Goal: Information Seeking & Learning: Learn about a topic

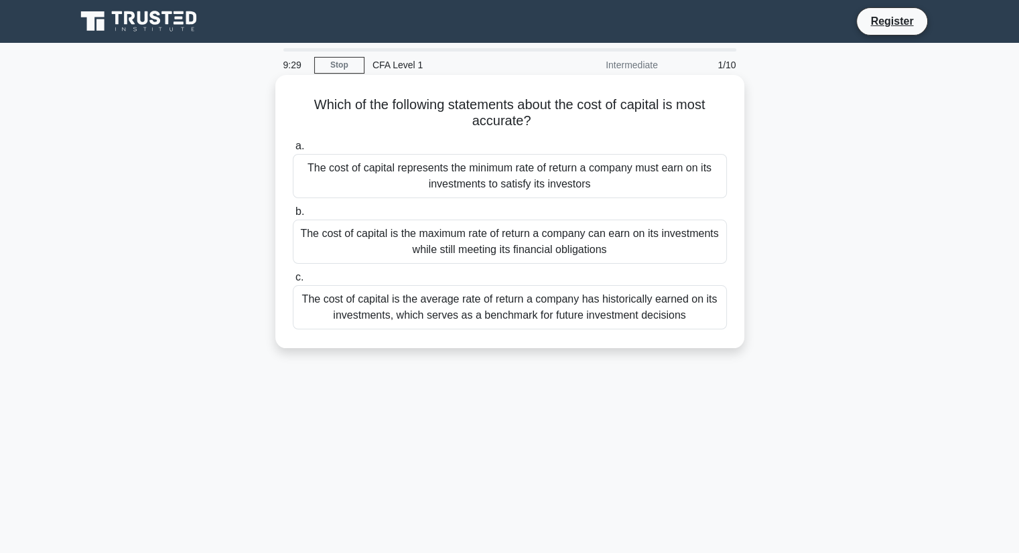
click at [572, 320] on div "The cost of capital is the average rate of return a company has historically ea…" at bounding box center [510, 307] width 434 height 44
click at [293, 282] on input "c. The cost of capital is the average rate of return a company has historically…" at bounding box center [293, 277] width 0 height 9
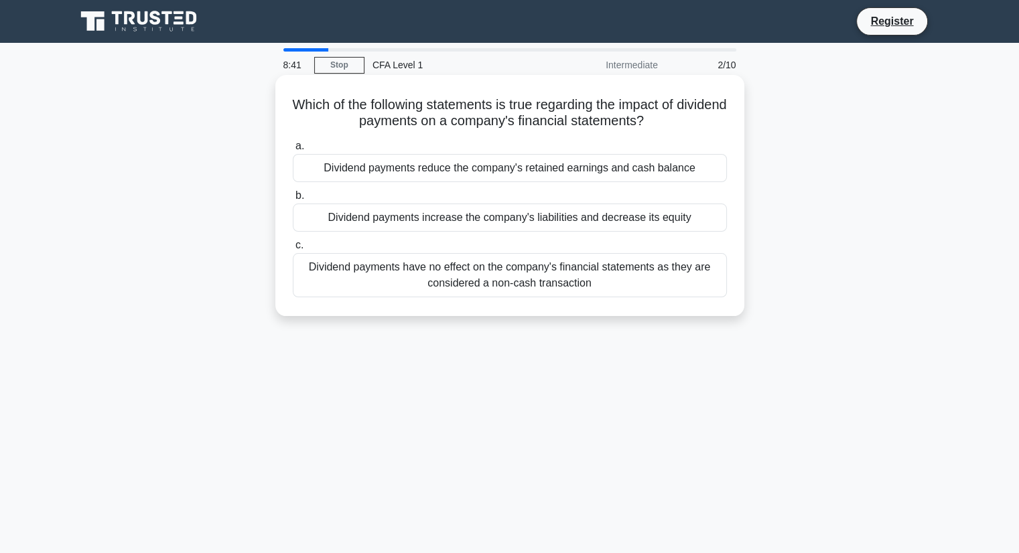
click at [633, 220] on div "Dividend payments increase the company's liabilities and decrease its equity" at bounding box center [510, 218] width 434 height 28
click at [293, 200] on input "b. Dividend payments increase the company's liabilities and decrease its equity" at bounding box center [293, 196] width 0 height 9
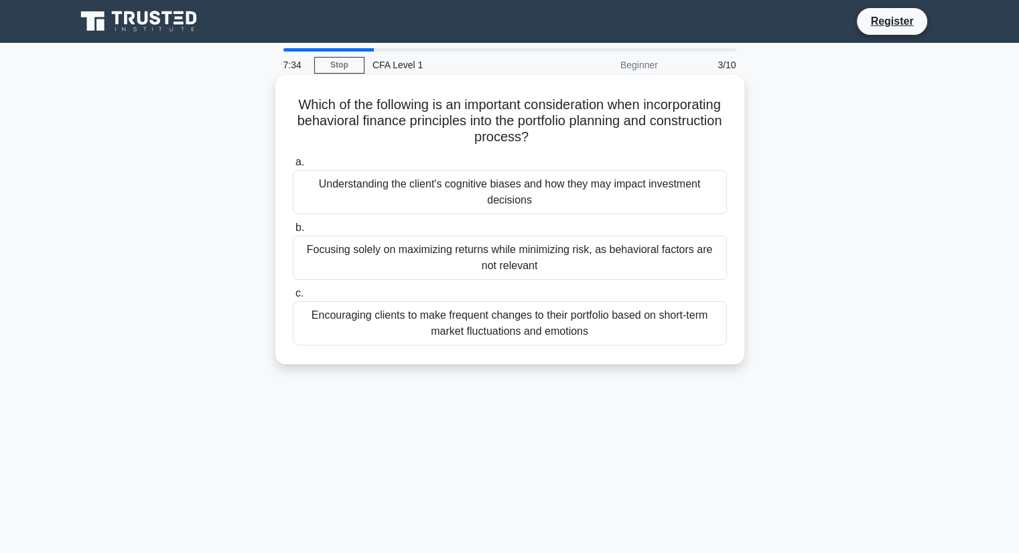
click at [549, 279] on div "Focusing solely on maximizing returns while minimizing risk, as behavioral fact…" at bounding box center [510, 258] width 434 height 44
click at [293, 233] on input "b. Focusing solely on maximizing returns while minimizing risk, as behavioral f…" at bounding box center [293, 228] width 0 height 9
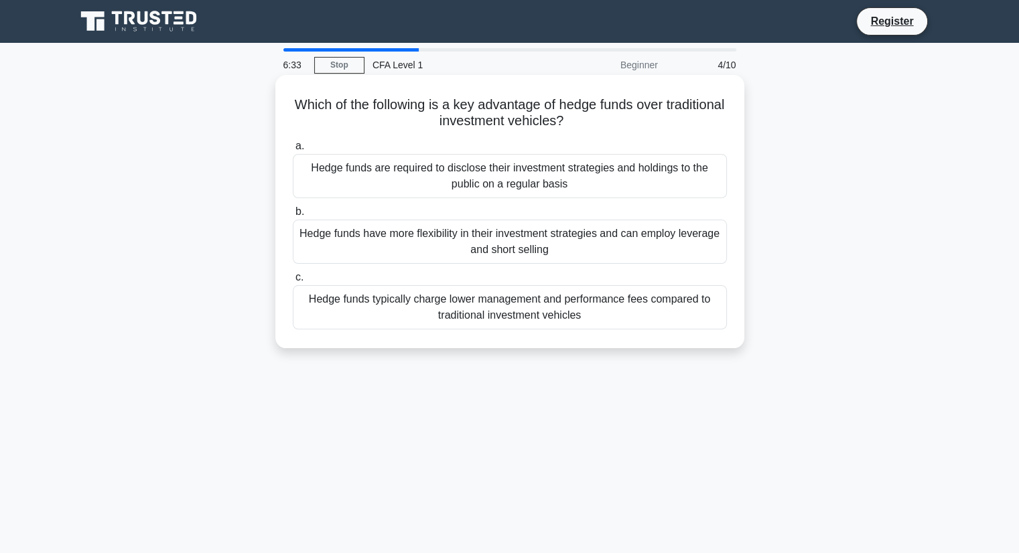
click at [582, 175] on div "Hedge funds are required to disclose their investment strategies and holdings t…" at bounding box center [510, 176] width 434 height 44
click at [293, 151] on input "a. Hedge funds are required to disclose their investment strategies and holding…" at bounding box center [293, 146] width 0 height 9
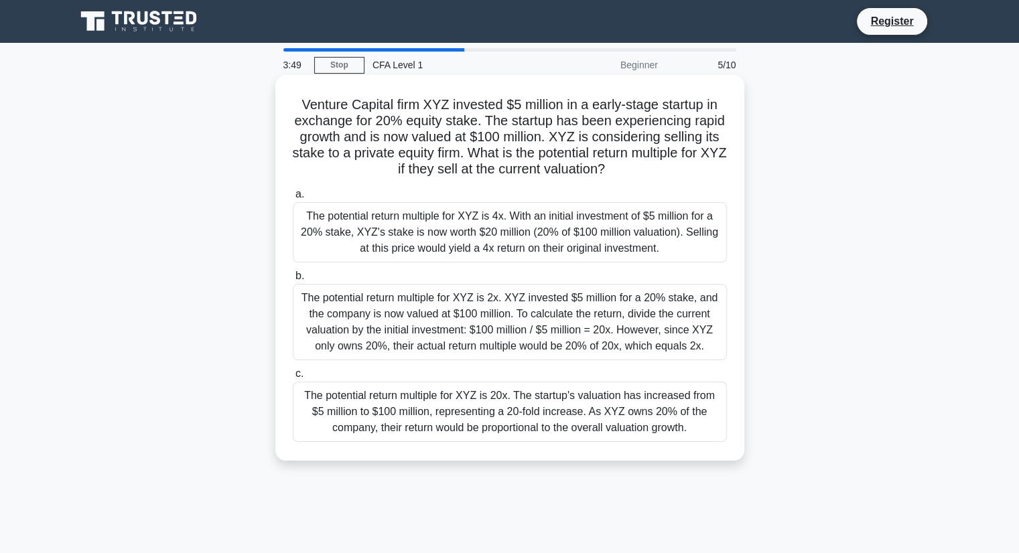
click at [630, 416] on div "The potential return multiple for XYZ is 20x. The startup's valuation has incre…" at bounding box center [510, 412] width 434 height 60
click at [293, 379] on input "c. The potential return multiple for XYZ is 20x. The startup's valuation has in…" at bounding box center [293, 374] width 0 height 9
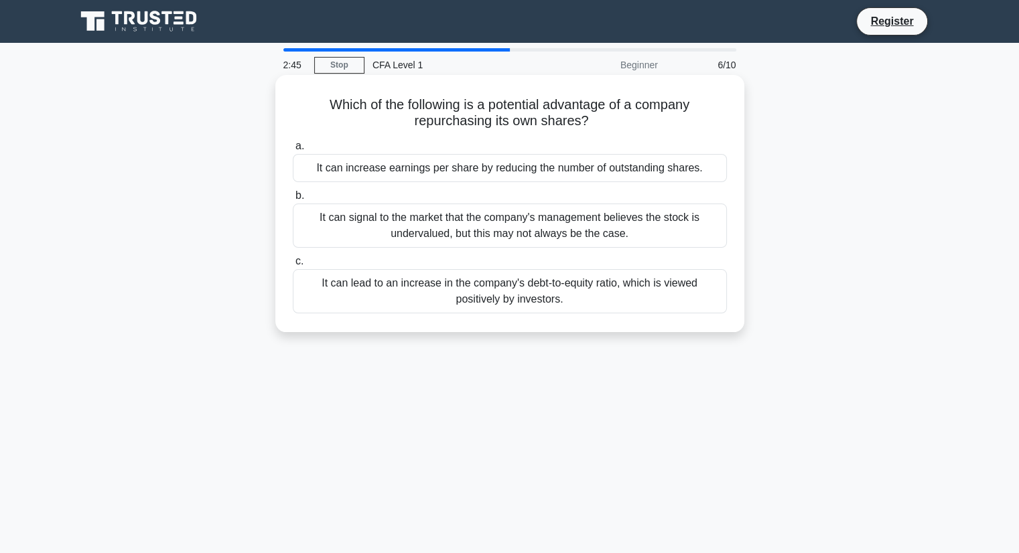
click at [649, 170] on div "It can increase earnings per share by reducing the number of outstanding shares." at bounding box center [510, 168] width 434 height 28
click at [293, 151] on input "a. It can increase earnings per share by reducing the number of outstanding sha…" at bounding box center [293, 146] width 0 height 9
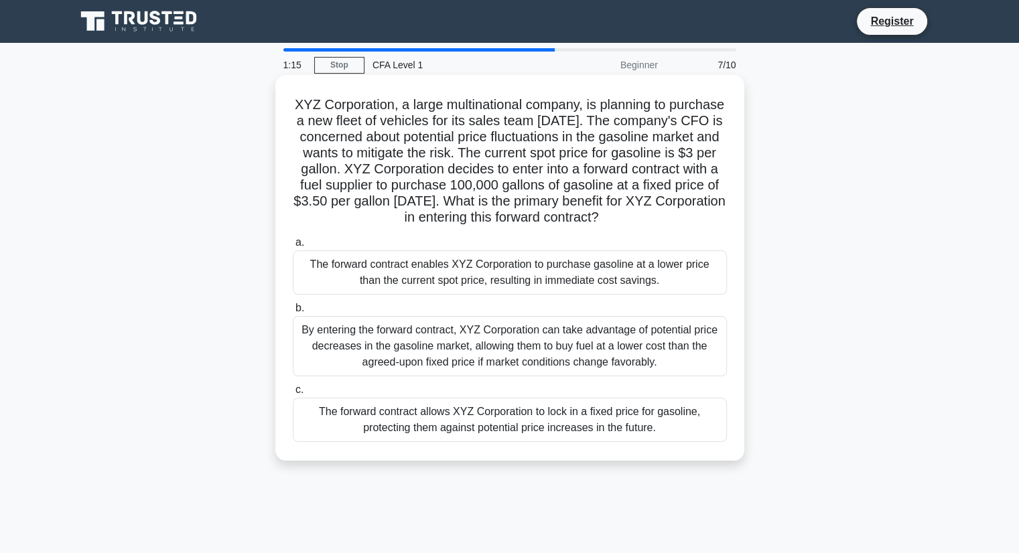
click at [646, 354] on div "By entering the forward contract, XYZ Corporation can take advantage of potenti…" at bounding box center [510, 346] width 434 height 60
click at [293, 313] on input "b. By entering the forward contract, XYZ Corporation can take advantage of pote…" at bounding box center [293, 308] width 0 height 9
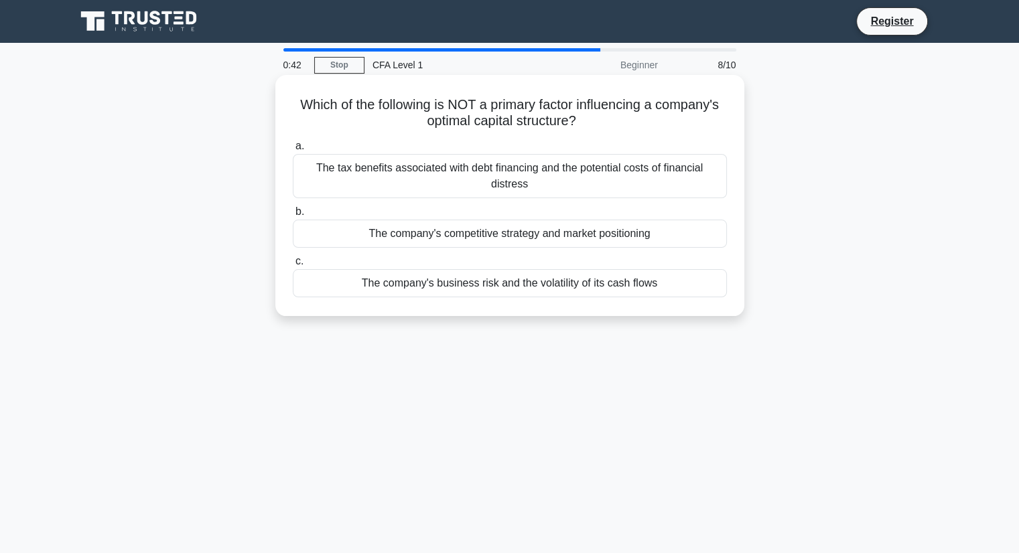
click at [682, 293] on div "The company's business risk and the volatility of its cash flows" at bounding box center [510, 283] width 434 height 28
click at [293, 266] on input "c. The company's business risk and the volatility of its cash flows" at bounding box center [293, 261] width 0 height 9
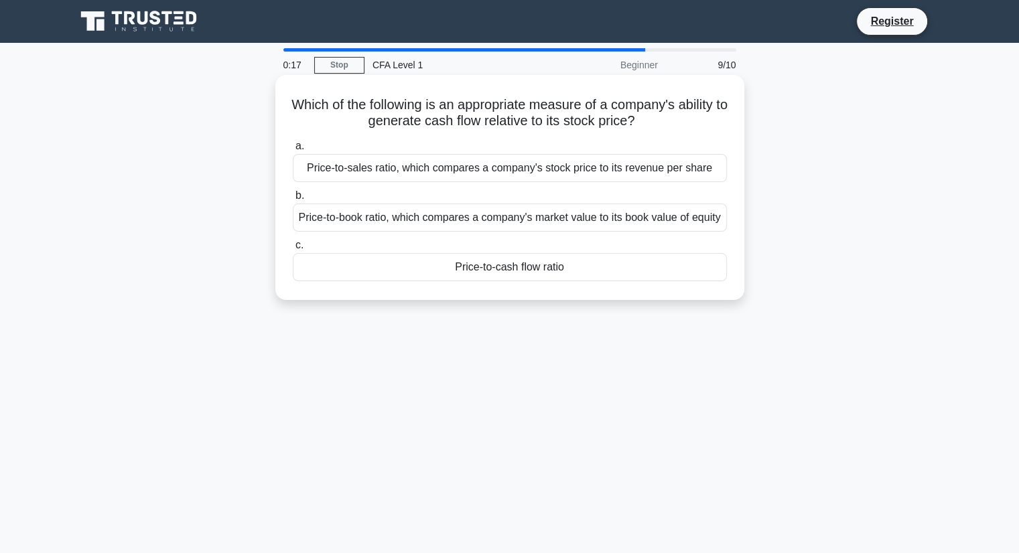
click at [582, 178] on div "Price-to-sales ratio, which compares a company's stock price to its revenue per…" at bounding box center [510, 168] width 434 height 28
click at [293, 151] on input "a. Price-to-sales ratio, which compares a company's stock price to its revenue …" at bounding box center [293, 146] width 0 height 9
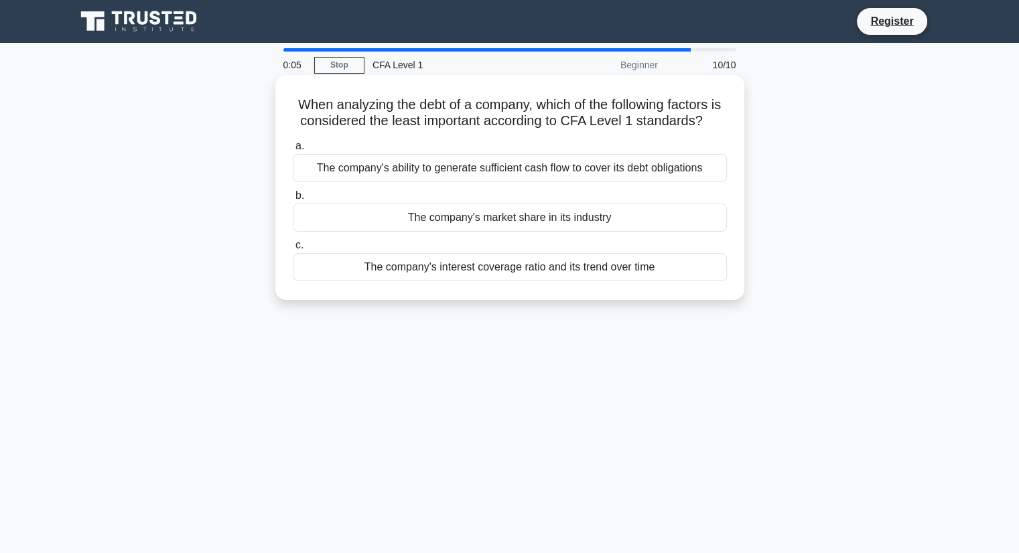
drag, startPoint x: 557, startPoint y: 285, endPoint x: 606, endPoint y: 191, distance: 105.8
click at [606, 191] on div "a. The company's ability to generate sufficient cash flow to cover its debt obl…" at bounding box center [510, 209] width 450 height 149
click at [606, 182] on div "The company's ability to generate sufficient cash flow to cover its debt obliga…" at bounding box center [510, 168] width 434 height 28
click at [293, 151] on input "a. The company's ability to generate sufficient cash flow to cover its debt obl…" at bounding box center [293, 146] width 0 height 9
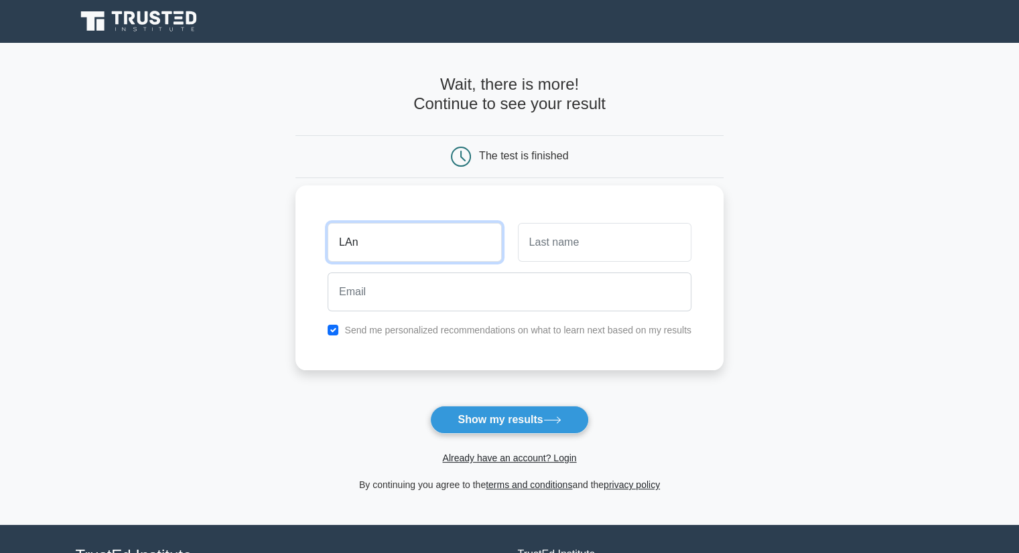
click at [378, 252] on input "LAn" at bounding box center [415, 242] width 174 height 39
type input "Lan"
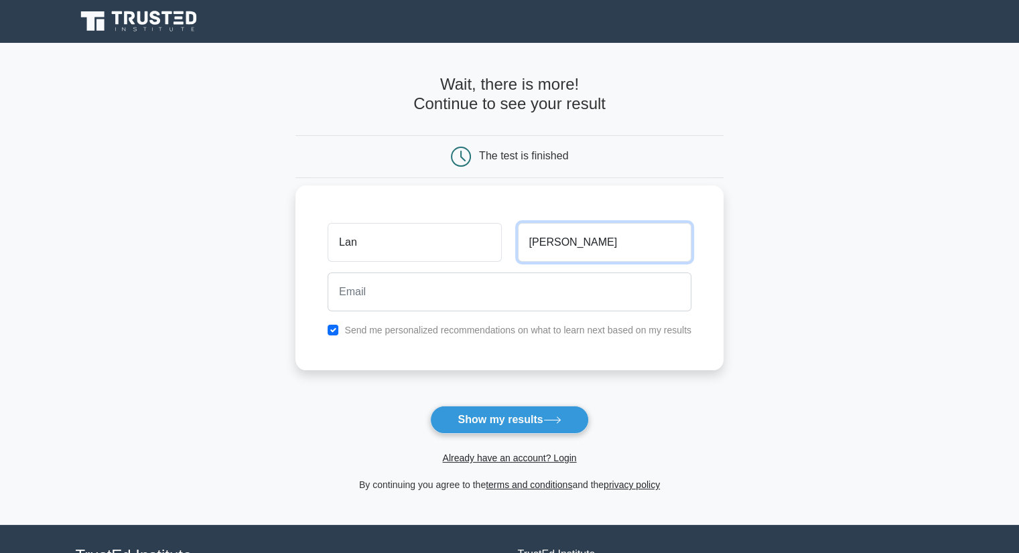
type input "[PERSON_NAME]"
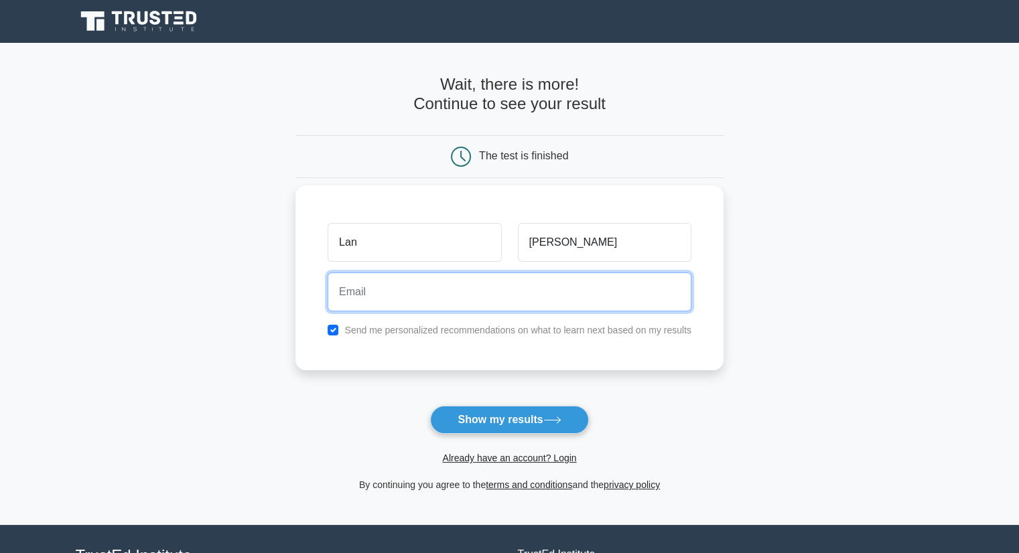
click at [354, 296] on input "email" at bounding box center [510, 292] width 364 height 39
type input "[EMAIL_ADDRESS][DOMAIN_NAME]"
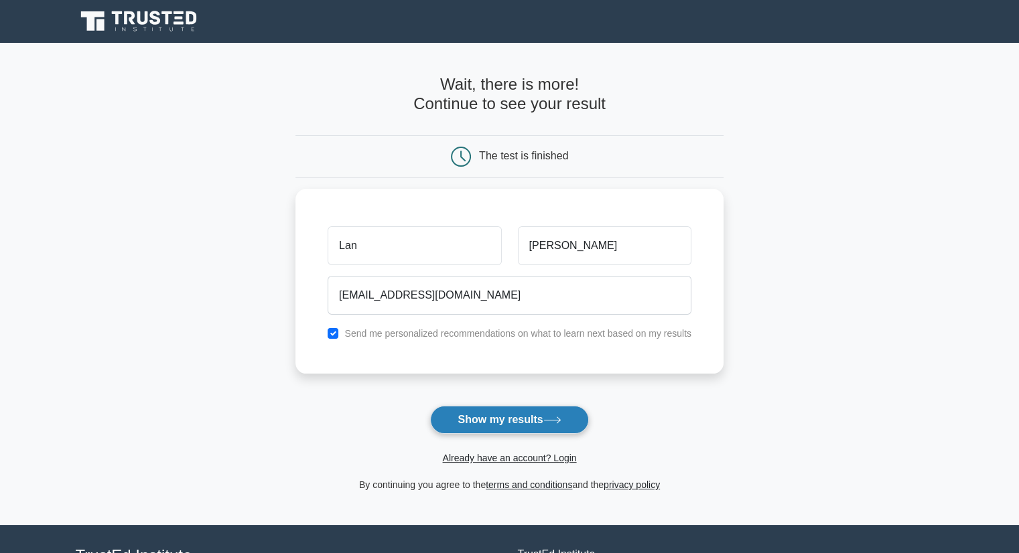
click at [499, 420] on button "Show my results" at bounding box center [509, 420] width 158 height 28
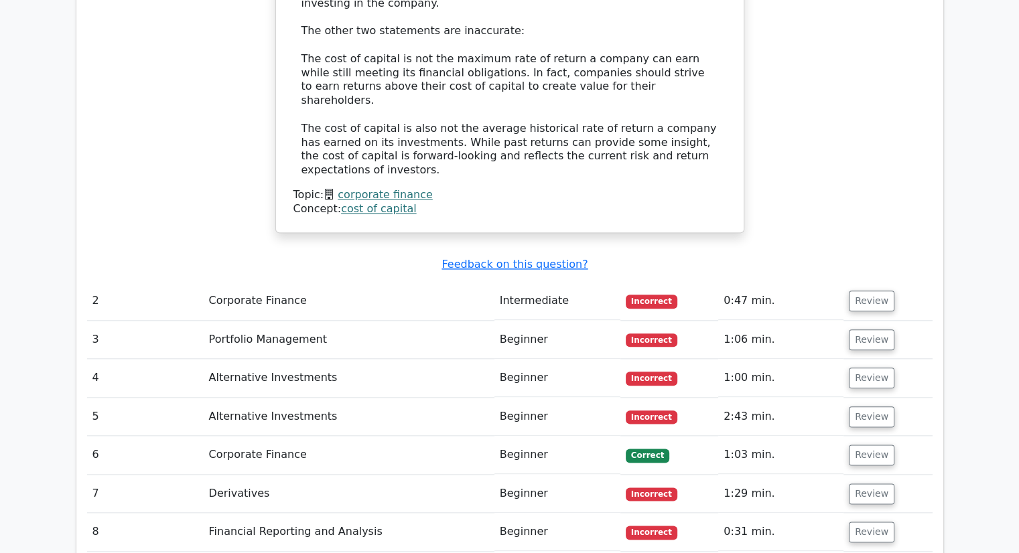
scroll to position [1489, 0]
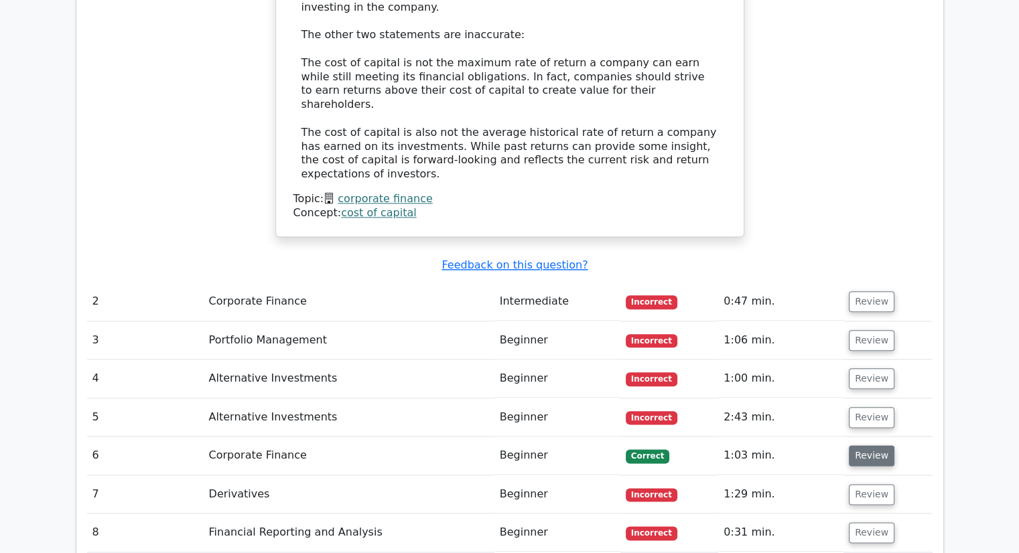
click at [869, 446] on button "Review" at bounding box center [872, 456] width 46 height 21
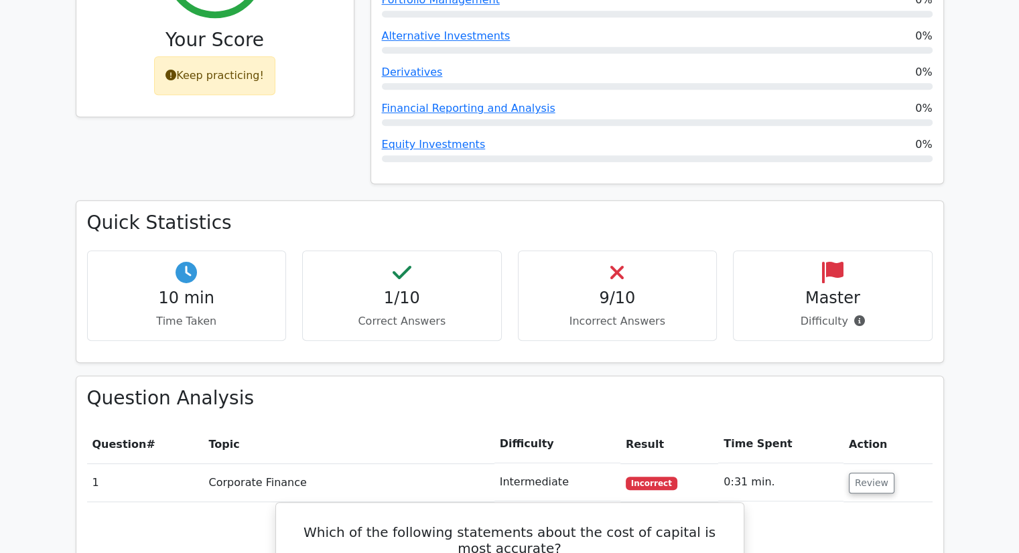
scroll to position [456, 0]
